Goal: Information Seeking & Learning: Learn about a topic

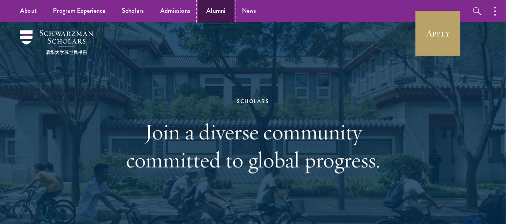
click at [229, 11] on link "Alumni" at bounding box center [216, 11] width 36 height 22
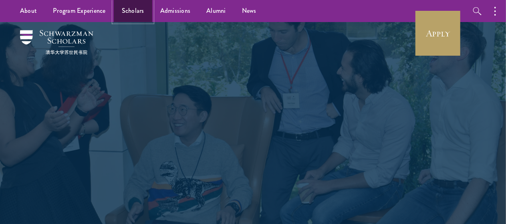
click at [130, 16] on link "Scholars" at bounding box center [133, 11] width 38 height 22
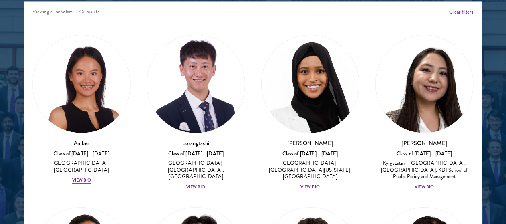
scroll to position [1043, 0]
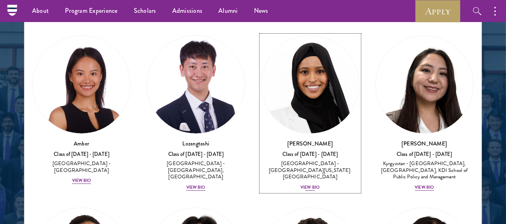
click at [301, 184] on div "View Bio" at bounding box center [310, 187] width 19 height 6
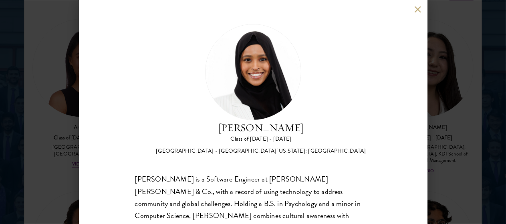
click at [413, 8] on div "[PERSON_NAME] Class of [DATE] - [DATE] [GEOGRAPHIC_DATA] - [GEOGRAPHIC_DATA][US…" at bounding box center [253, 112] width 349 height 224
click at [418, 9] on button at bounding box center [418, 9] width 7 height 7
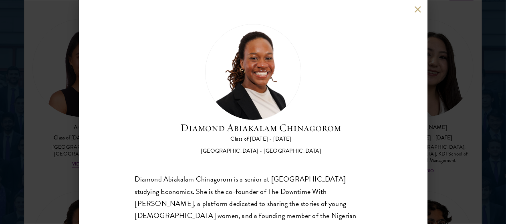
scroll to position [57, 0]
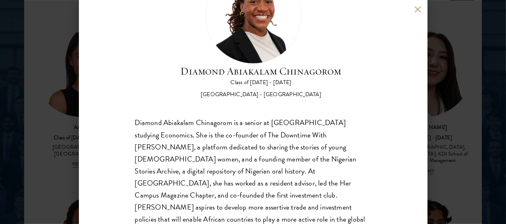
click at [416, 13] on div "Diamond Abiakalam [GEOGRAPHIC_DATA] Class of [DATE] - [DATE] [GEOGRAPHIC_DATA] …" at bounding box center [253, 112] width 349 height 224
click at [416, 7] on button at bounding box center [418, 9] width 7 height 7
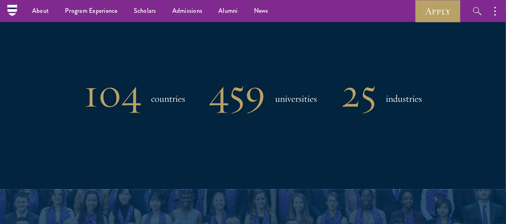
scroll to position [625, 0]
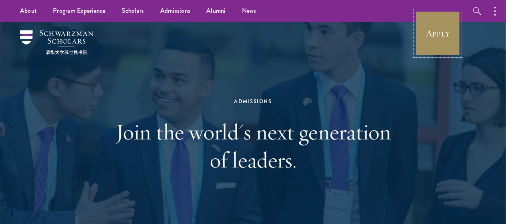
click at [438, 22] on link "Apply" at bounding box center [438, 33] width 45 height 45
